Goal: Book appointment/travel/reservation

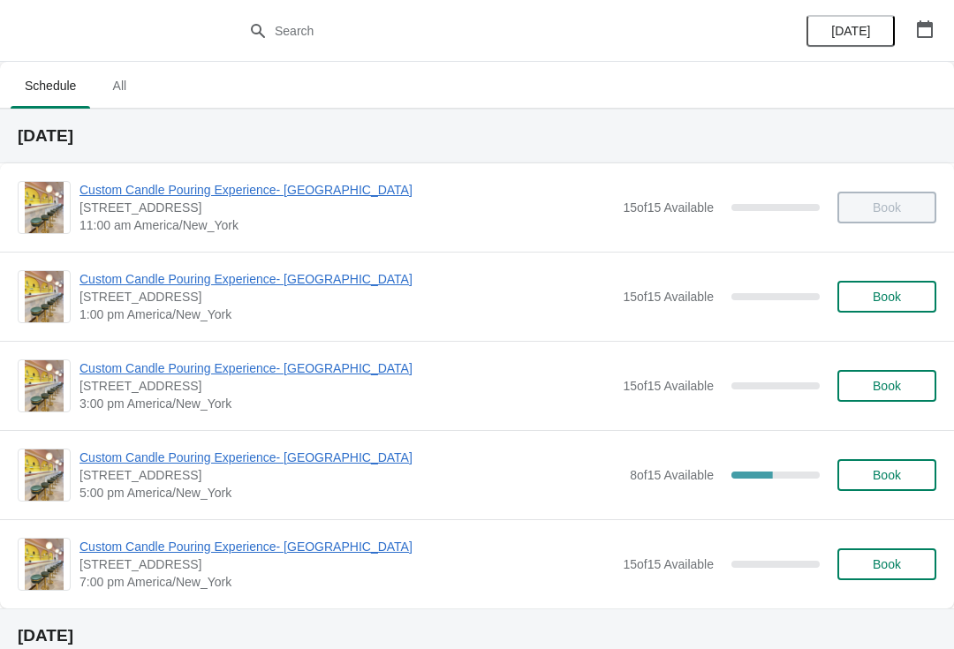
click at [120, 93] on span "All" at bounding box center [119, 86] width 44 height 32
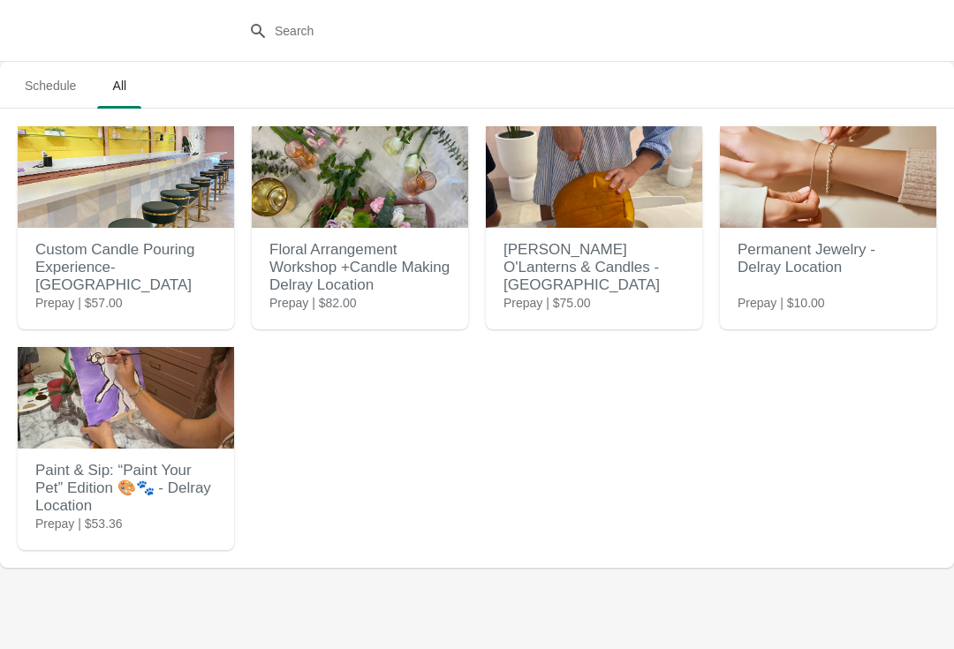
click at [79, 238] on h2 "Custom Candle Pouring Experience- [GEOGRAPHIC_DATA]" at bounding box center [125, 267] width 181 height 71
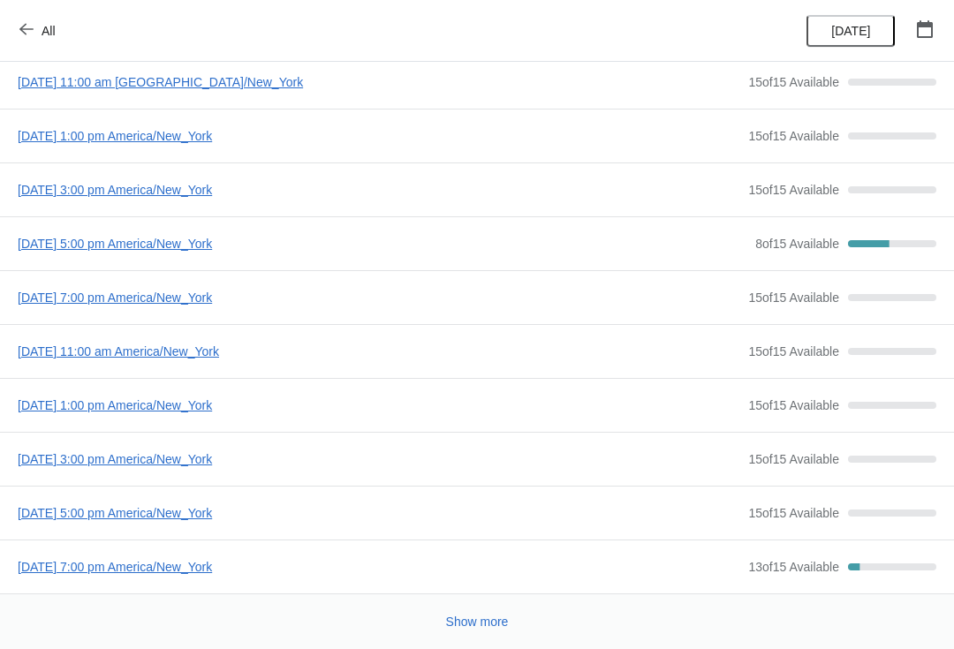
scroll to position [95, 0]
click at [473, 632] on button "Show more" at bounding box center [477, 622] width 77 height 32
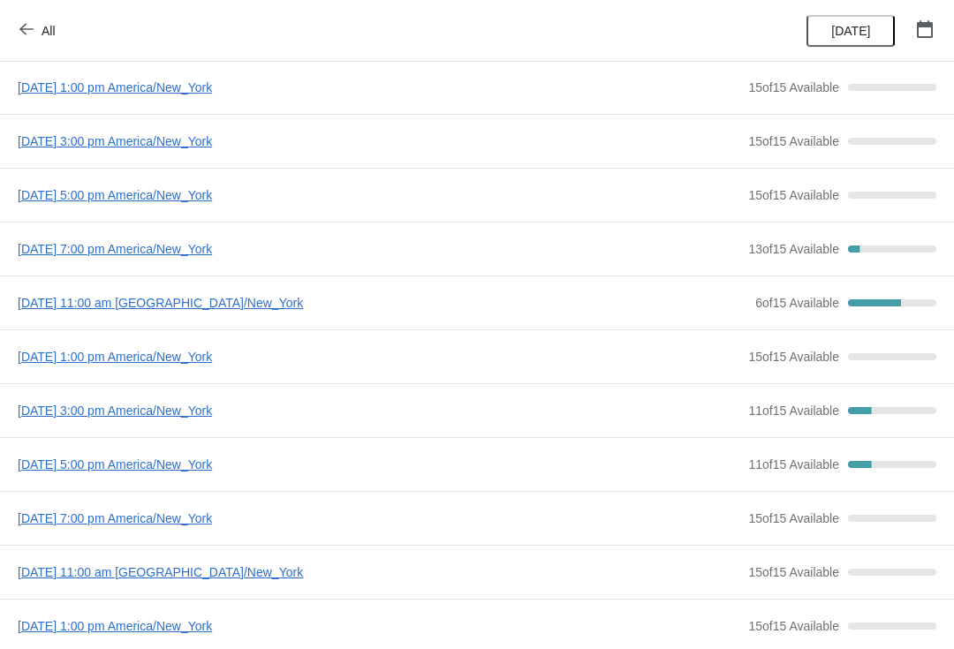
scroll to position [414, 0]
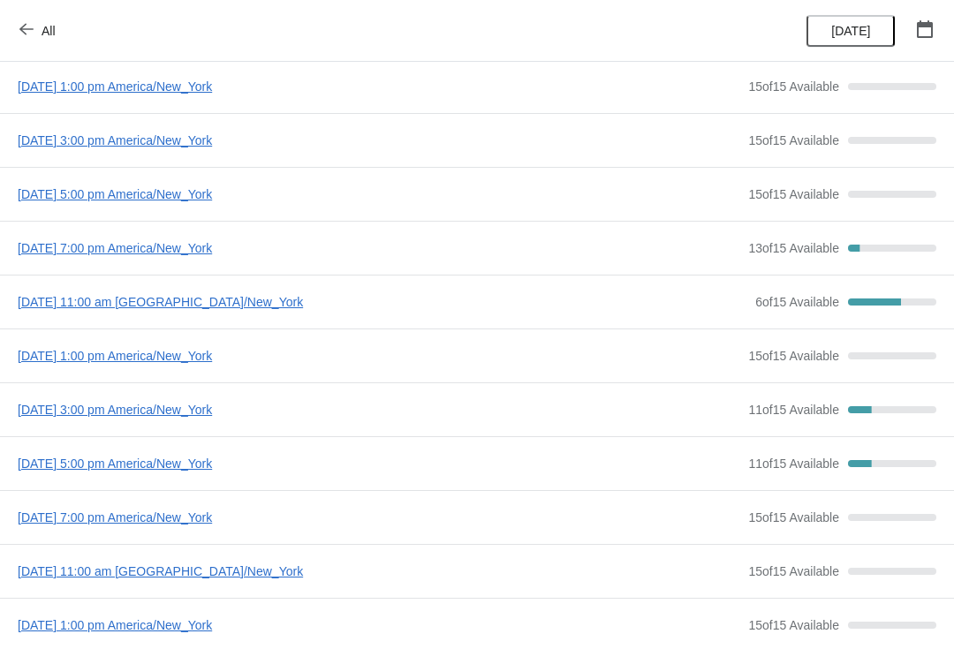
click at [49, 306] on span "[DATE] 11:00 am [GEOGRAPHIC_DATA]/New_York" at bounding box center [382, 302] width 729 height 18
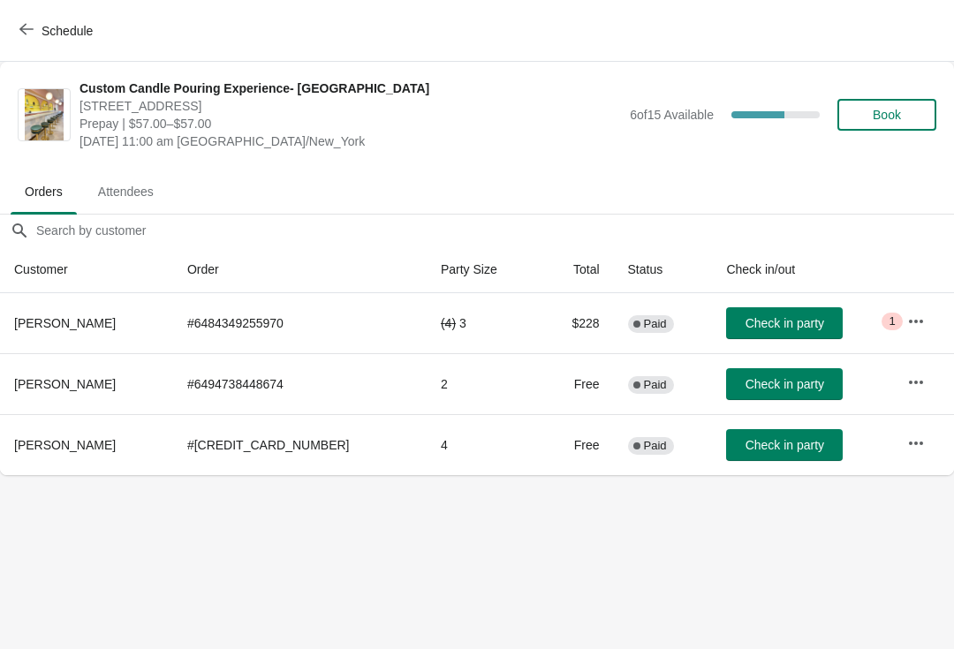
click at [40, 20] on button "Schedule" at bounding box center [58, 31] width 98 height 32
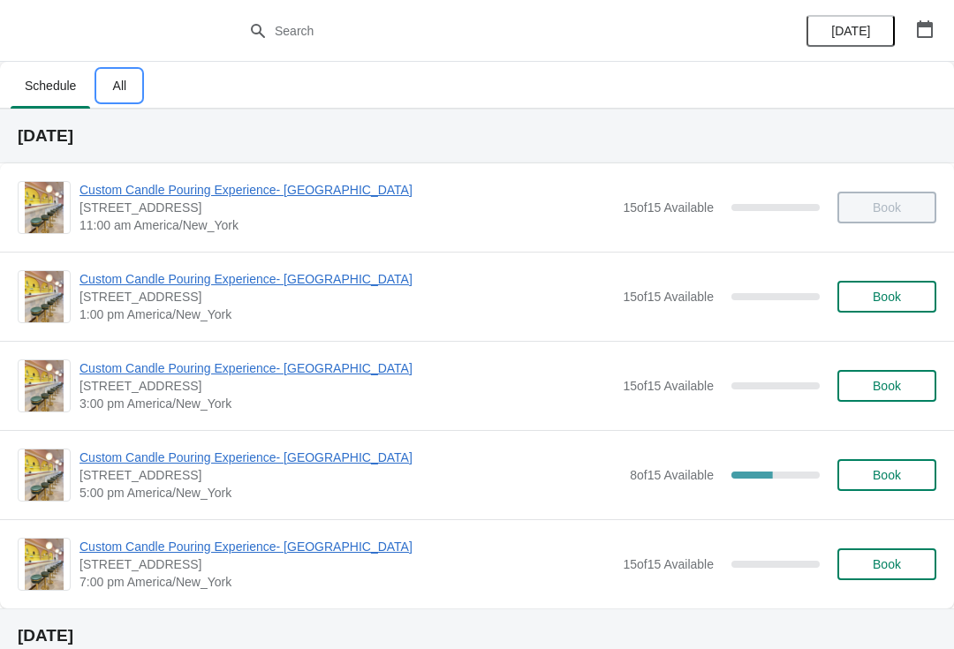
click at [123, 82] on span "All" at bounding box center [119, 86] width 44 height 32
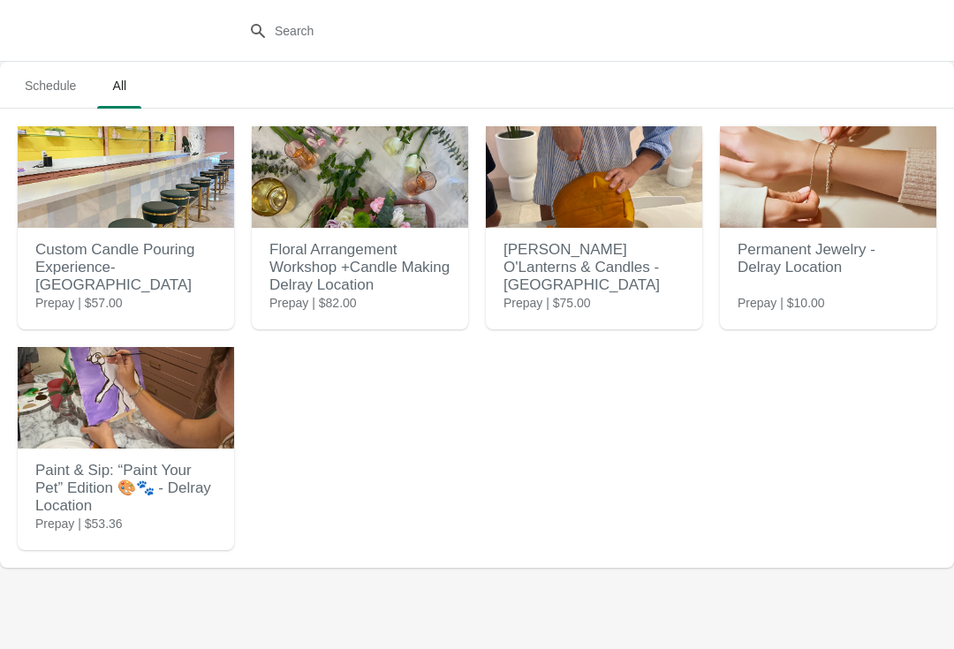
click at [53, 209] on img at bounding box center [126, 177] width 216 height 102
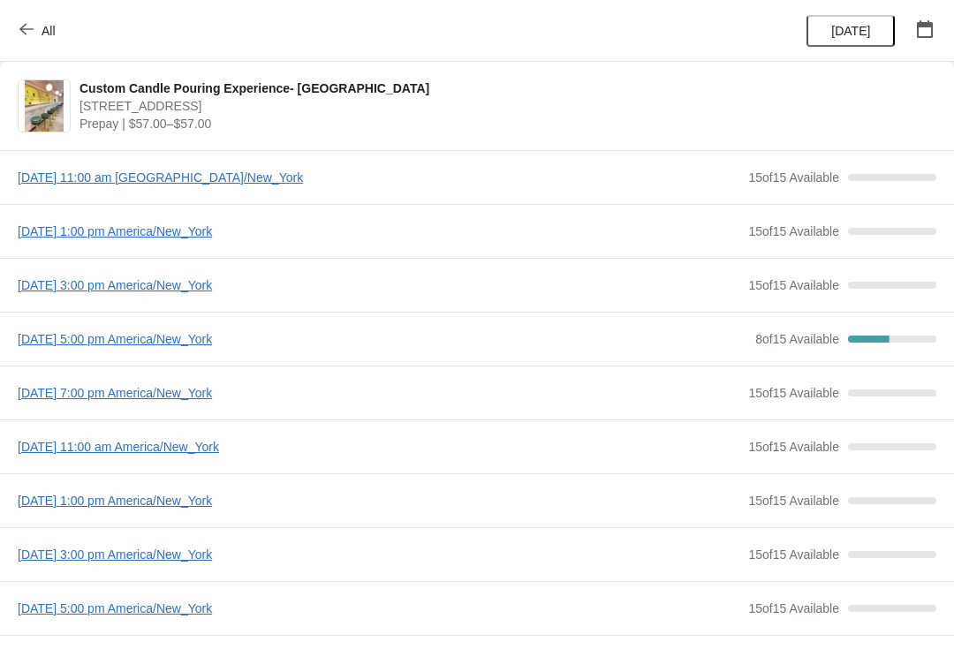
click at [920, 32] on icon "button" at bounding box center [925, 29] width 18 height 18
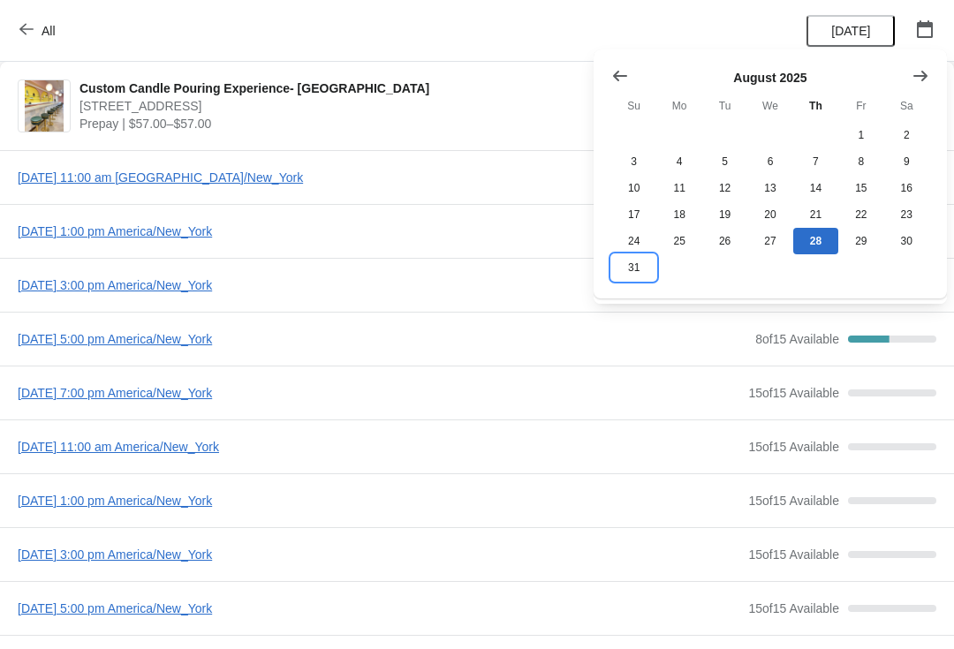
click at [638, 281] on button "31" at bounding box center [633, 267] width 45 height 26
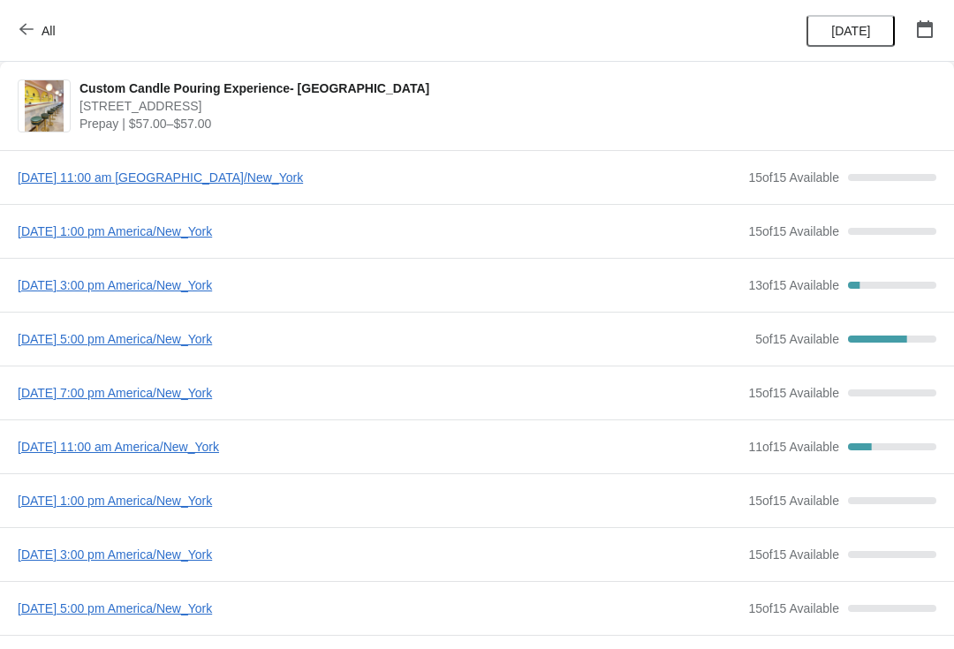
click at [36, 180] on span "[DATE] 11:00 am [GEOGRAPHIC_DATA]/New_York" at bounding box center [378, 178] width 721 height 18
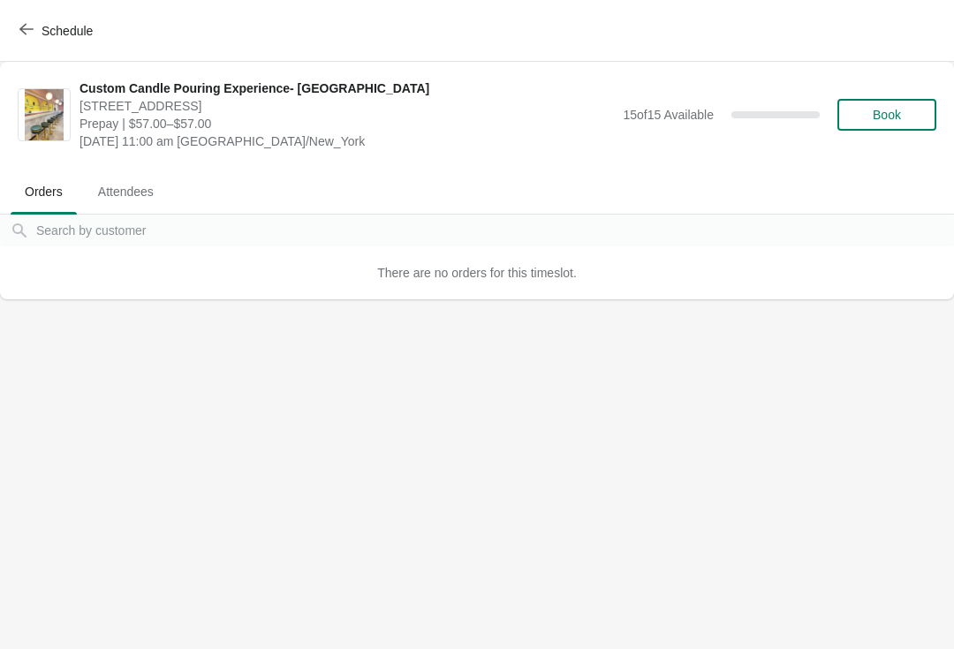
click at [59, 25] on span "Schedule" at bounding box center [67, 31] width 51 height 14
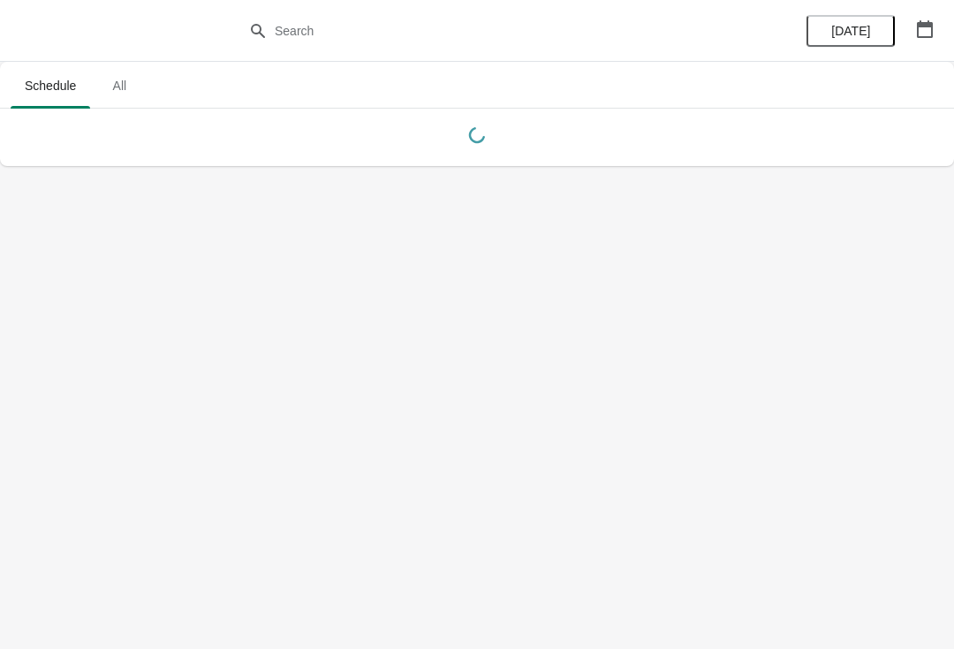
click at [107, 82] on span "All" at bounding box center [119, 86] width 44 height 32
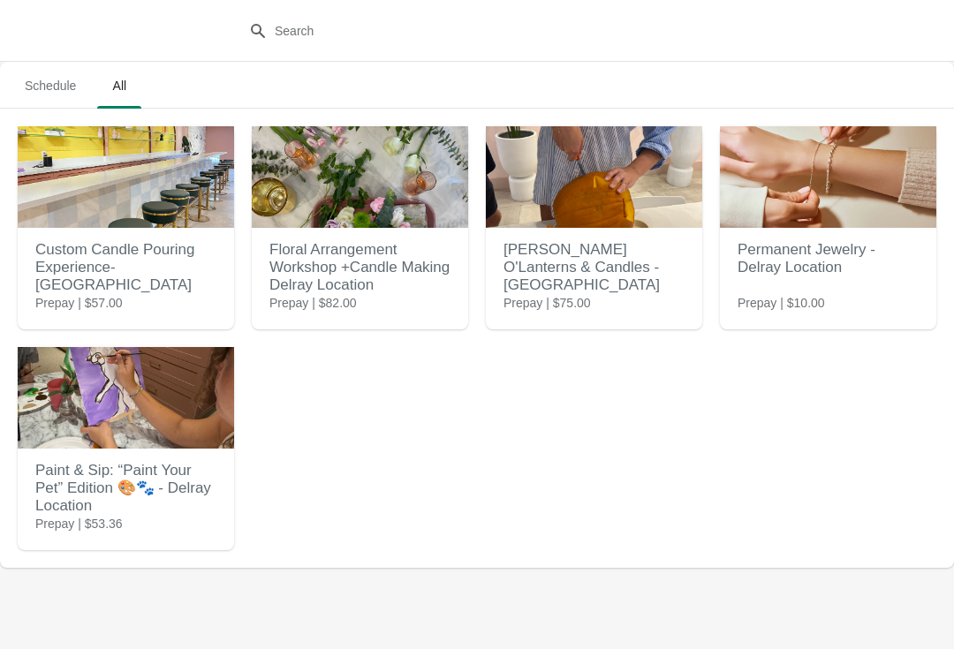
click at [82, 237] on h2 "Custom Candle Pouring Experience- [GEOGRAPHIC_DATA]" at bounding box center [125, 267] width 181 height 71
